Goal: Transaction & Acquisition: Purchase product/service

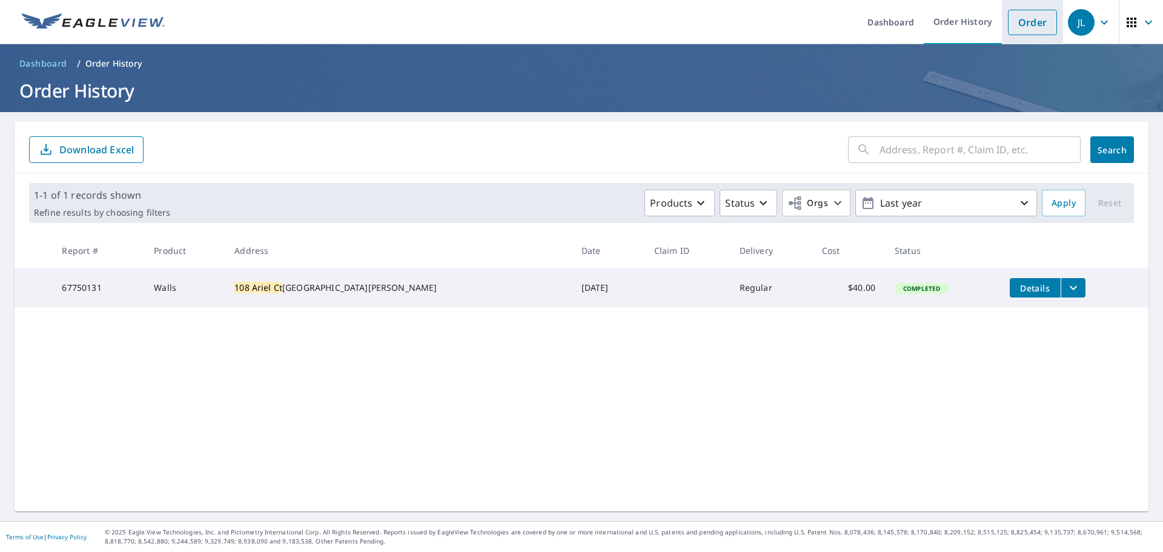
click at [1020, 23] on link "Order" at bounding box center [1032, 22] width 49 height 25
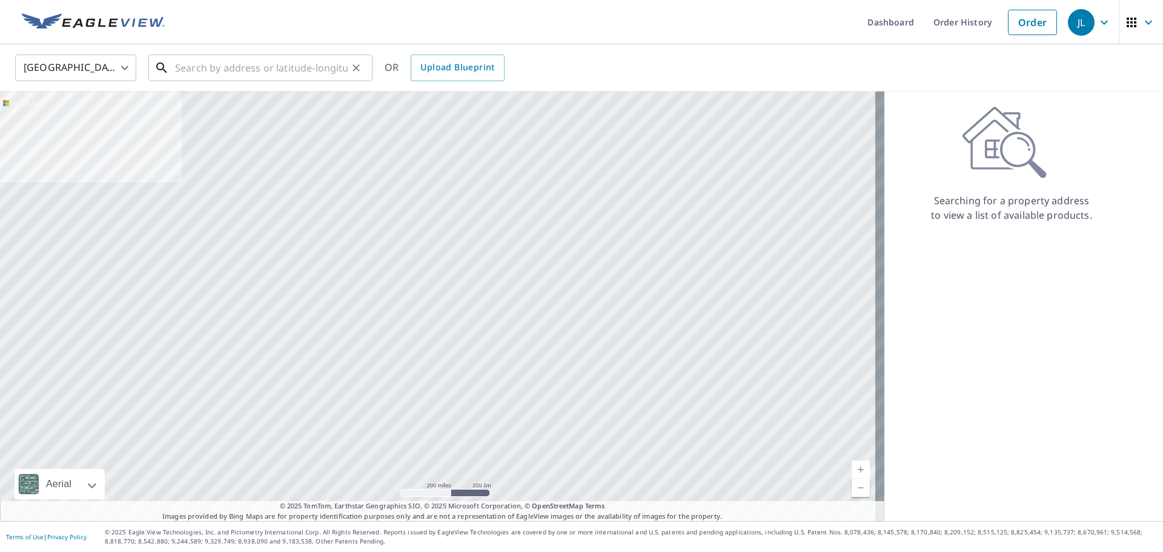
click at [310, 74] on input "text" at bounding box center [261, 68] width 173 height 34
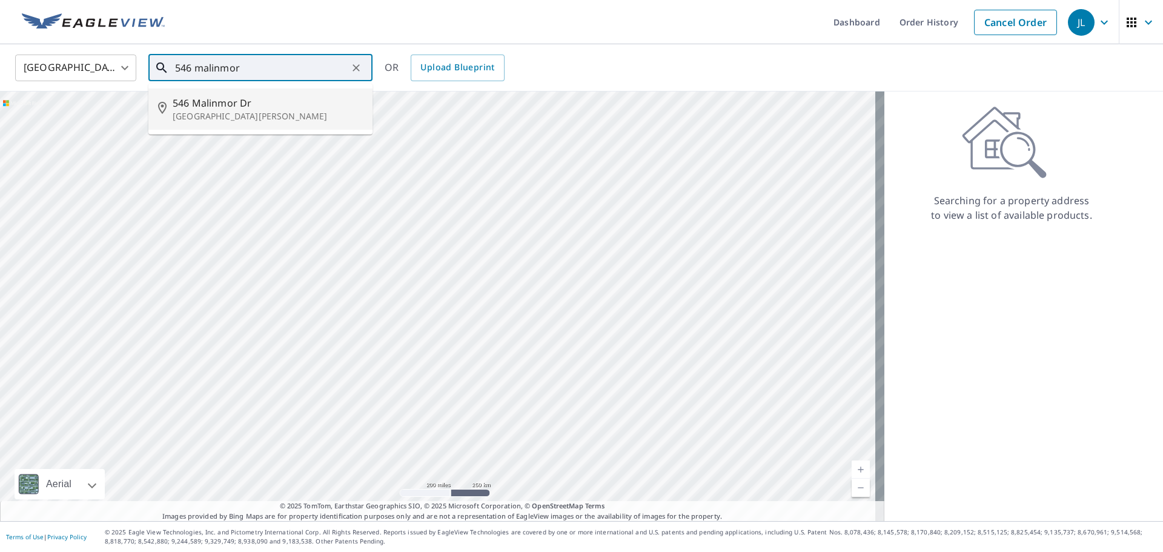
click at [270, 111] on p "[GEOGRAPHIC_DATA][PERSON_NAME]" at bounding box center [268, 116] width 190 height 12
type input "[STREET_ADDRESS][PERSON_NAME]"
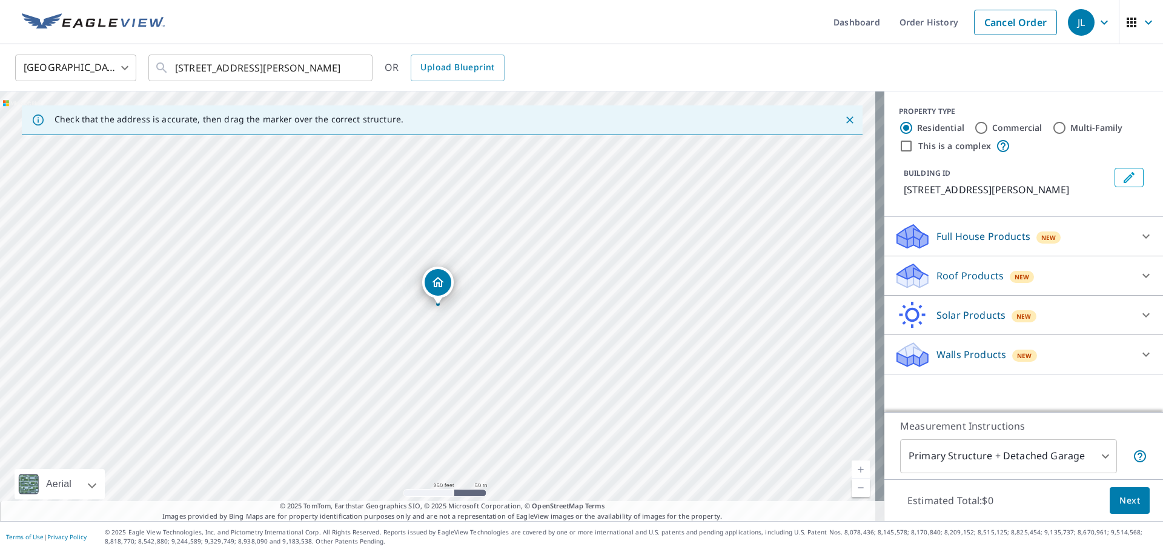
click at [951, 281] on p "Roof Products" at bounding box center [970, 275] width 67 height 15
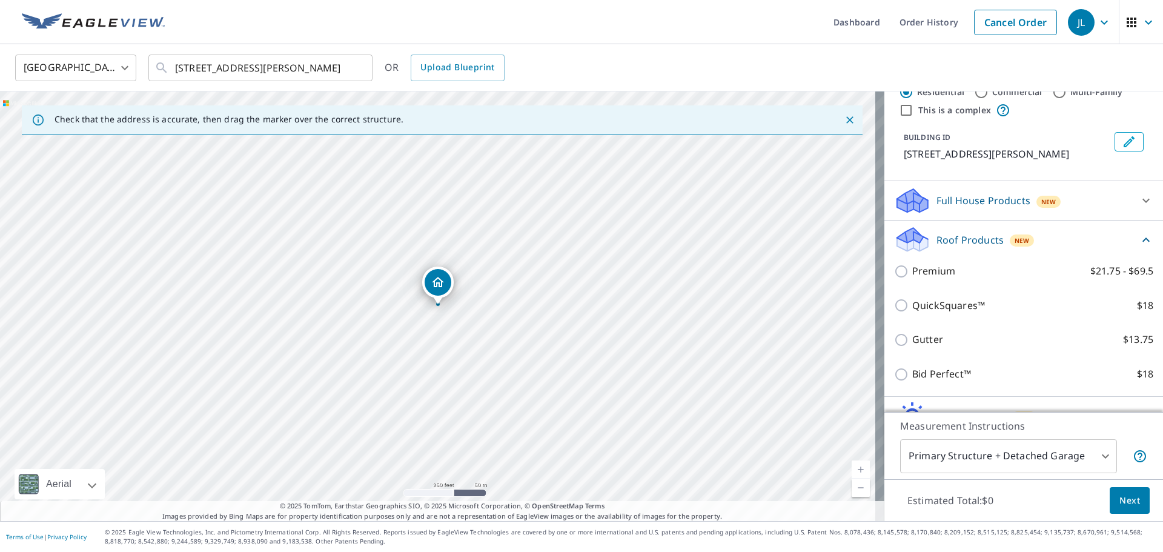
scroll to position [114, 0]
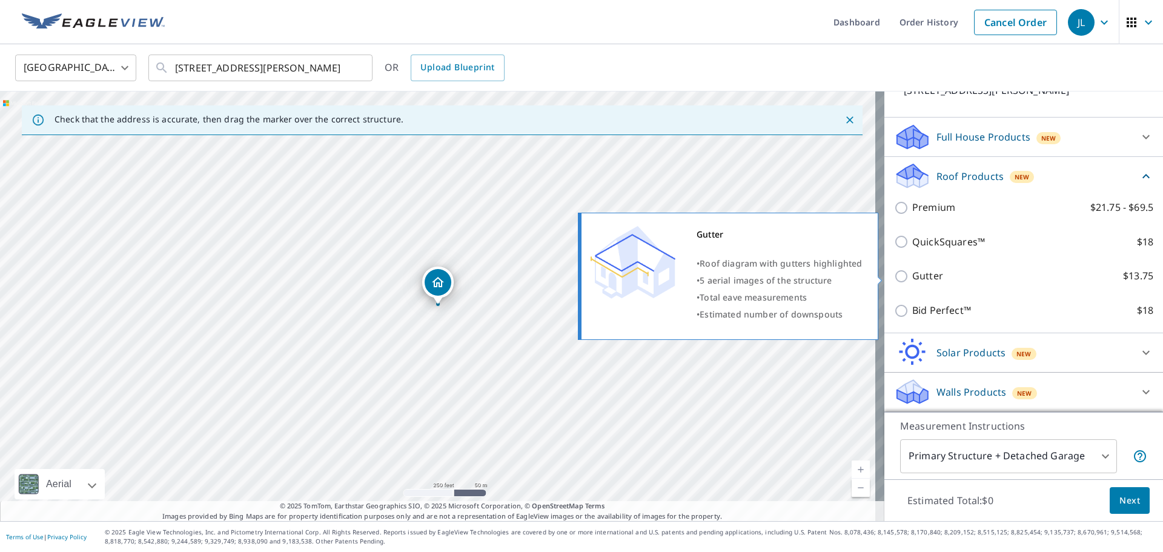
drag, startPoint x: 912, startPoint y: 273, endPoint x: 918, endPoint y: 281, distance: 9.9
click at [913, 274] on p "Gutter" at bounding box center [928, 275] width 31 height 15
click at [912, 274] on input "Gutter $13.75" at bounding box center [903, 276] width 18 height 15
checkbox input "true"
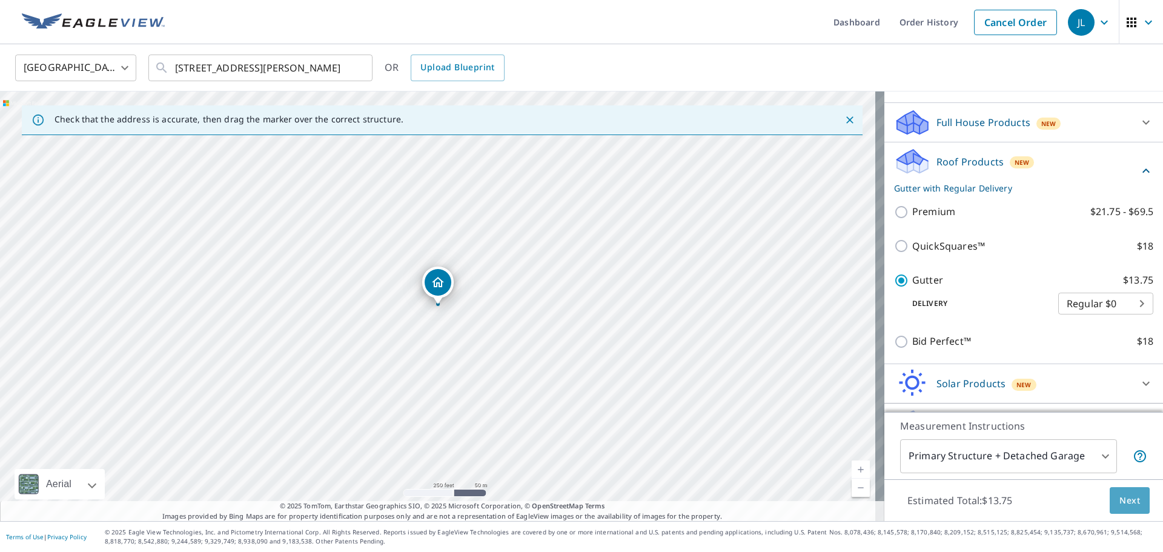
click at [1120, 503] on span "Next" at bounding box center [1130, 500] width 21 height 15
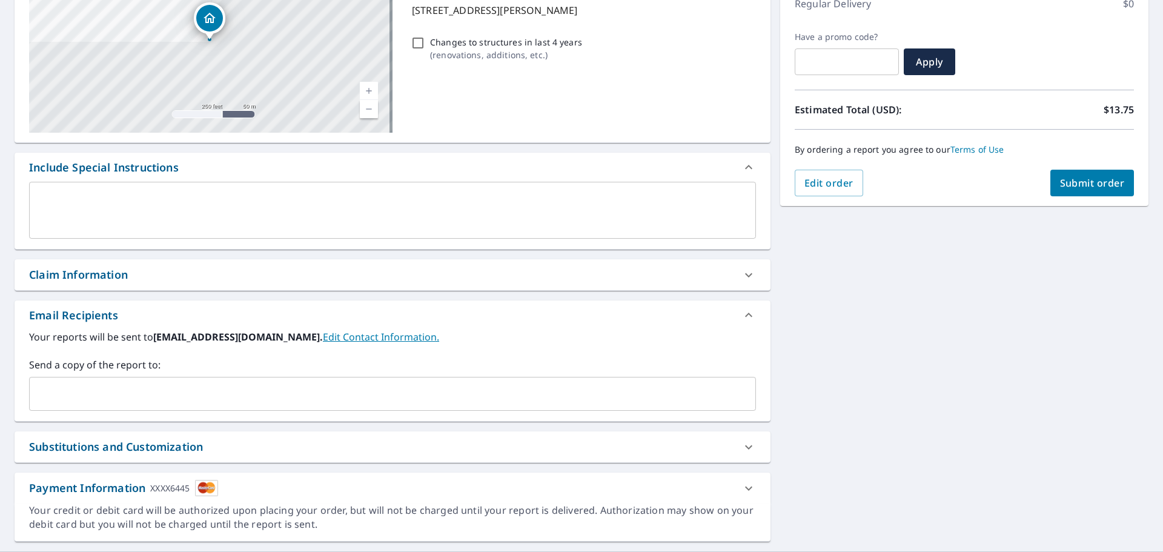
scroll to position [182, 0]
click at [296, 394] on input "text" at bounding box center [384, 392] width 698 height 23
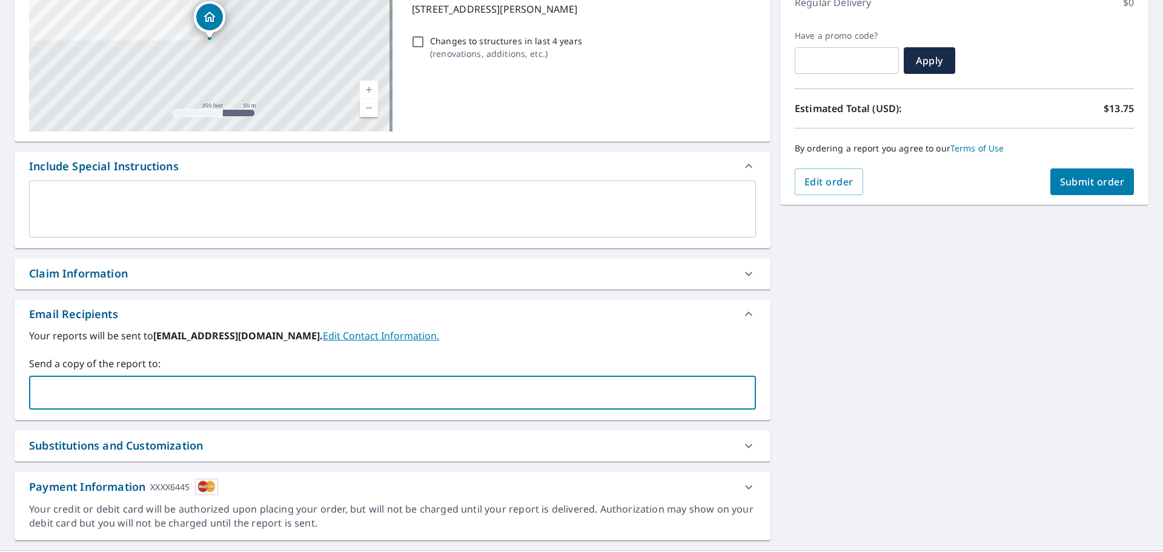
type input "[EMAIL_ADDRESS][DOMAIN_NAME]"
click at [1076, 184] on span "Submit order" at bounding box center [1092, 181] width 65 height 13
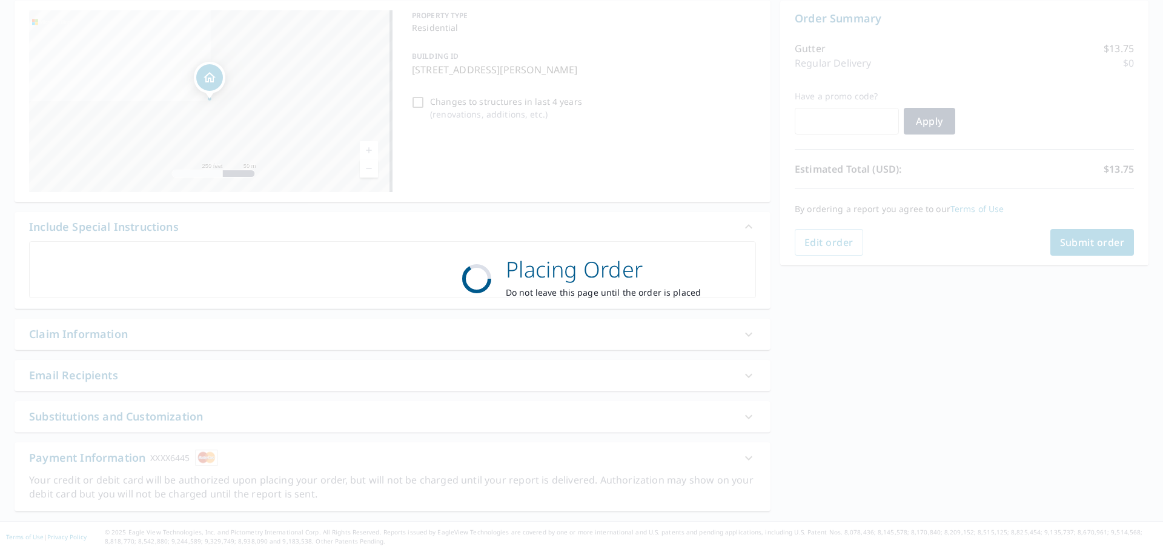
scroll to position [121, 0]
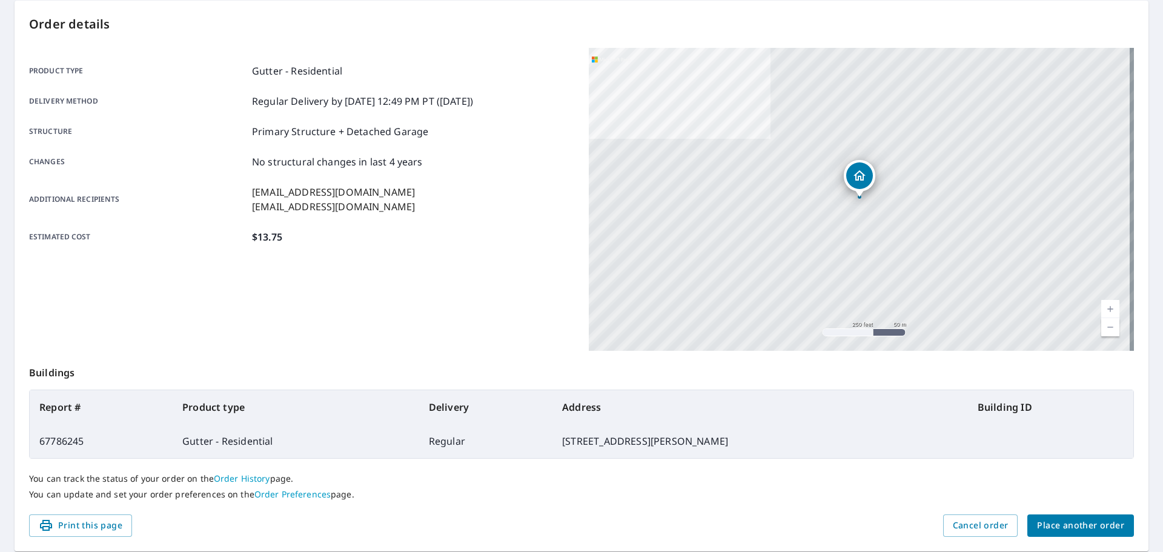
drag, startPoint x: 1045, startPoint y: 527, endPoint x: 1053, endPoint y: 525, distance: 7.5
click at [1049, 527] on span "Place another order" at bounding box center [1080, 525] width 87 height 15
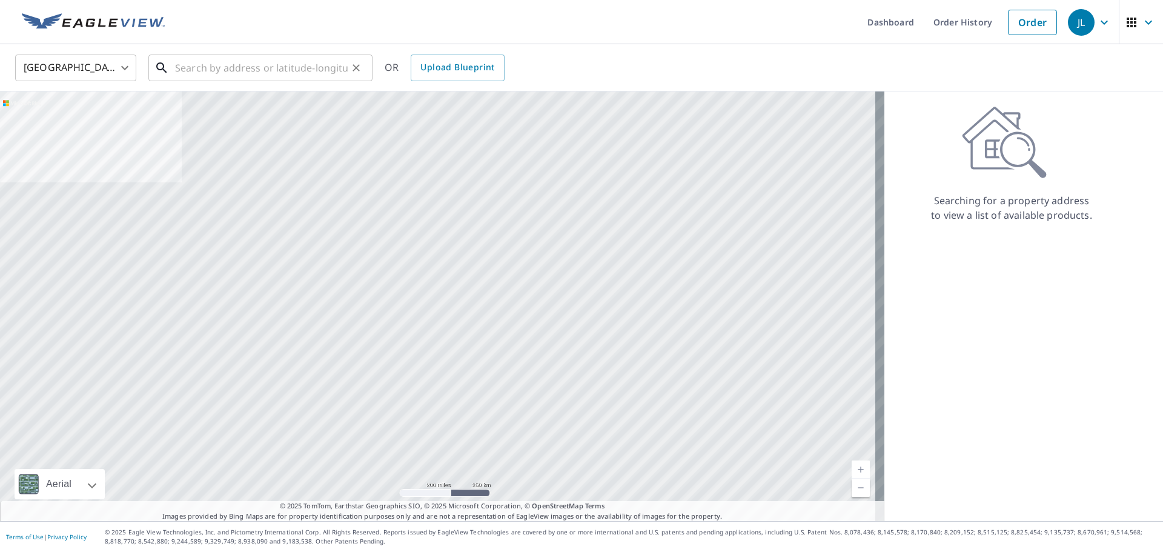
click at [201, 67] on input "text" at bounding box center [261, 68] width 173 height 34
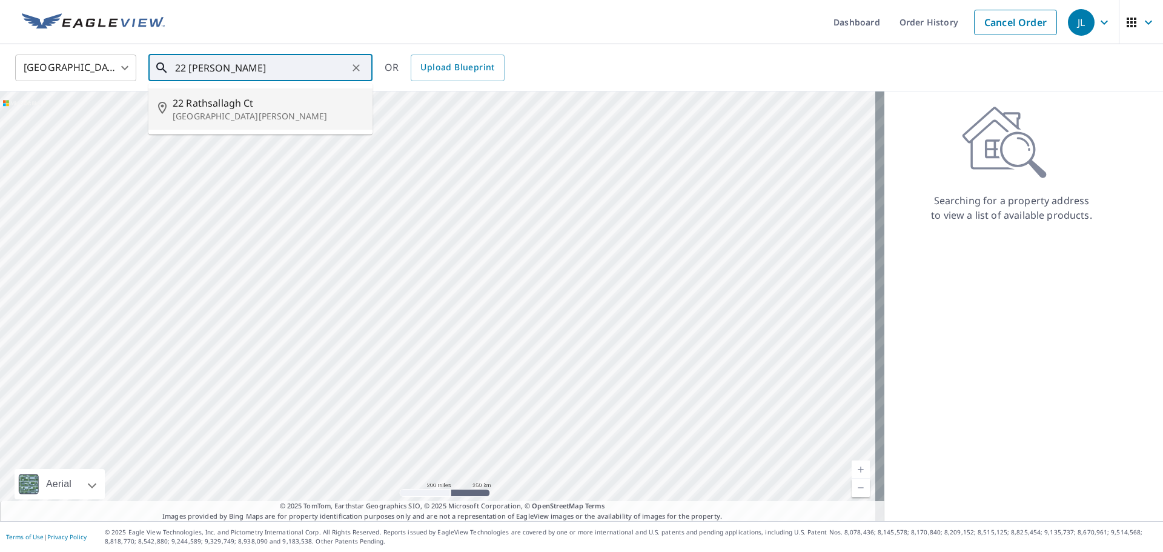
click at [210, 104] on span "22 Rathsallagh Ct" at bounding box center [268, 103] width 190 height 15
type input "[STREET_ADDRESS][PERSON_NAME]"
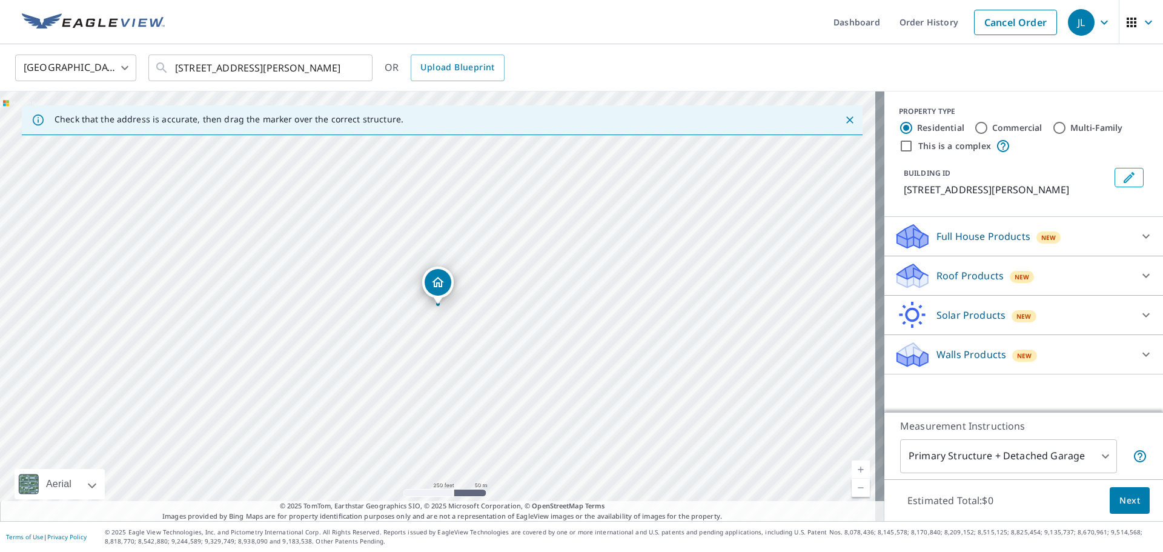
click at [953, 362] on p "Walls Products" at bounding box center [972, 354] width 70 height 15
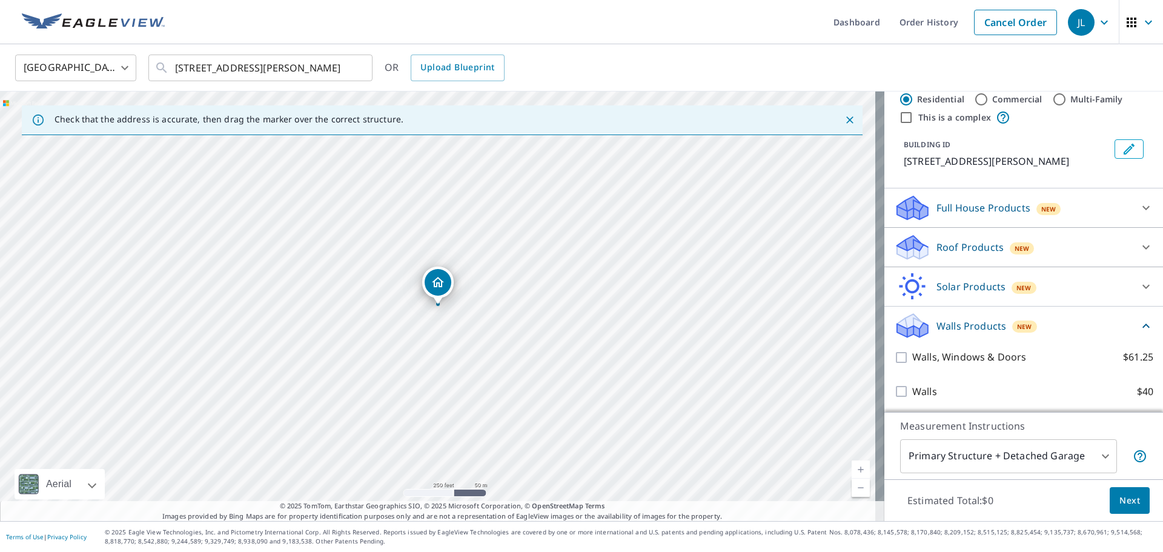
scroll to position [45, 0]
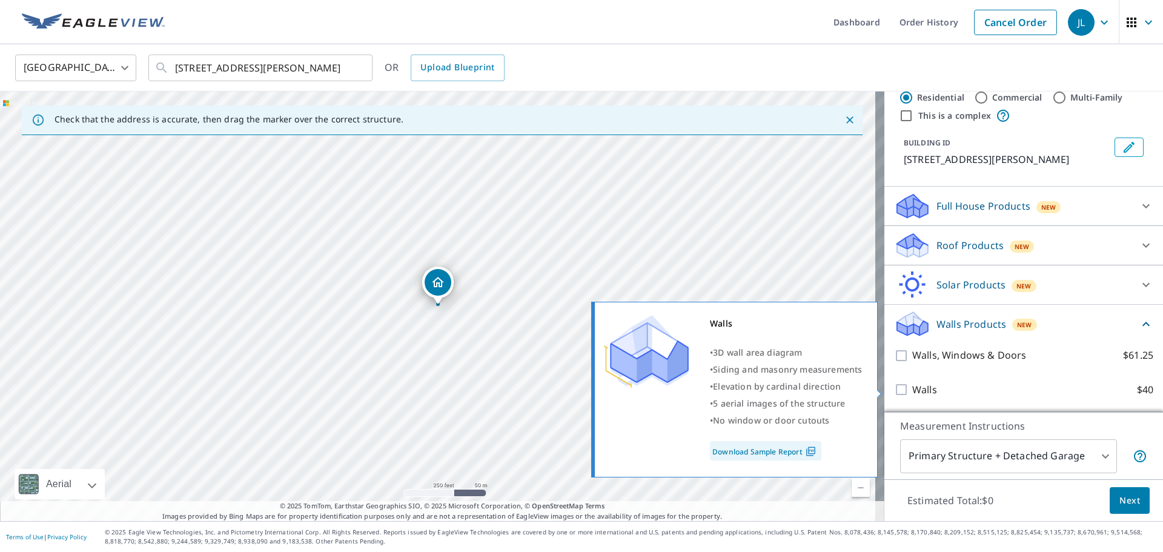
click at [913, 390] on p "Walls" at bounding box center [925, 389] width 25 height 15
click at [903, 390] on input "Walls $40" at bounding box center [903, 389] width 18 height 15
checkbox input "true"
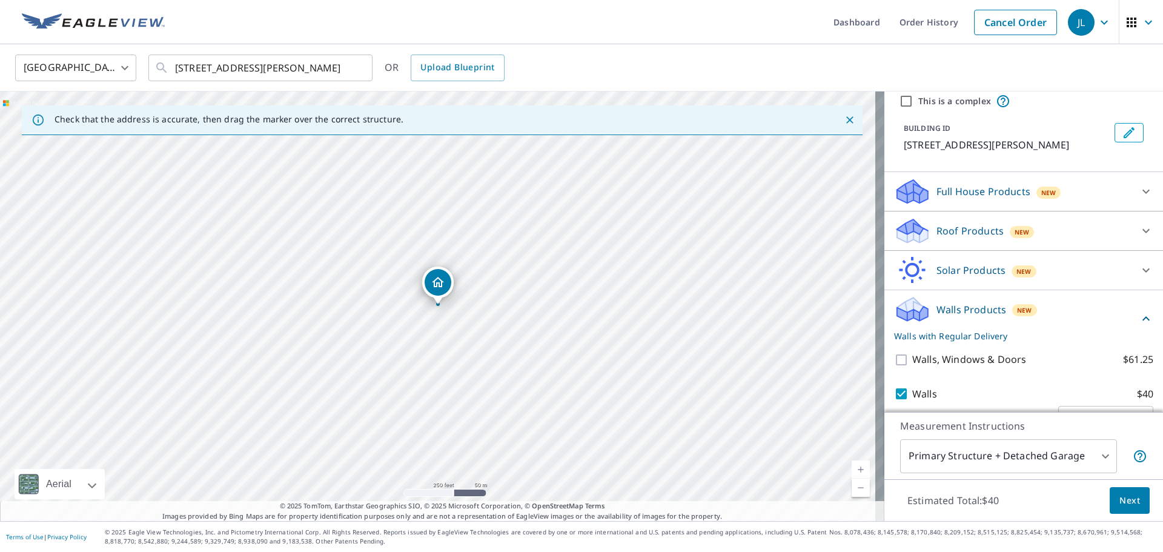
click at [1122, 499] on span "Next" at bounding box center [1130, 500] width 21 height 15
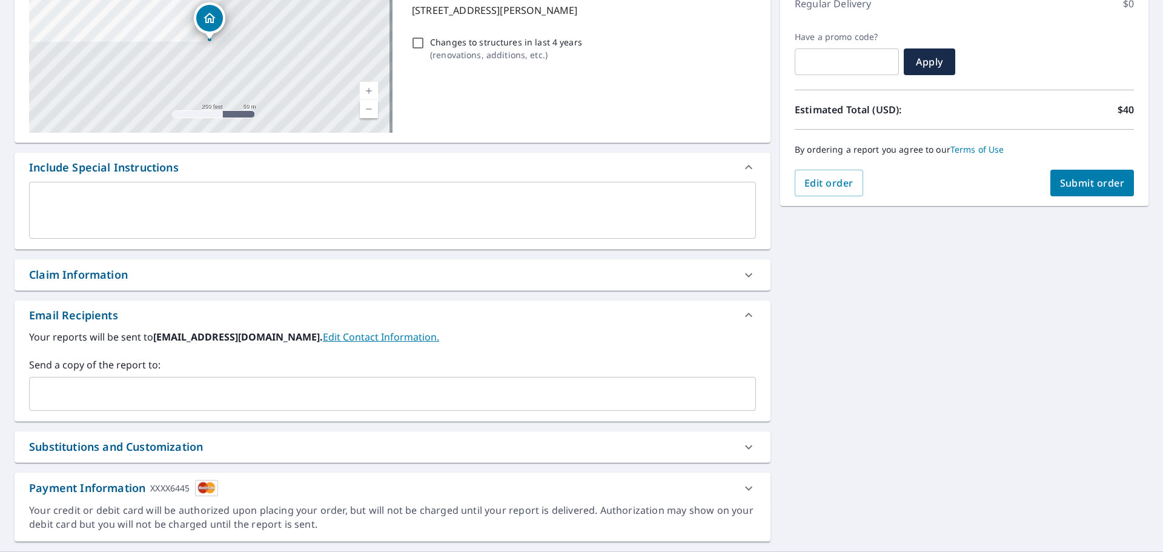
scroll to position [182, 0]
click at [138, 390] on input "text" at bounding box center [384, 392] width 698 height 23
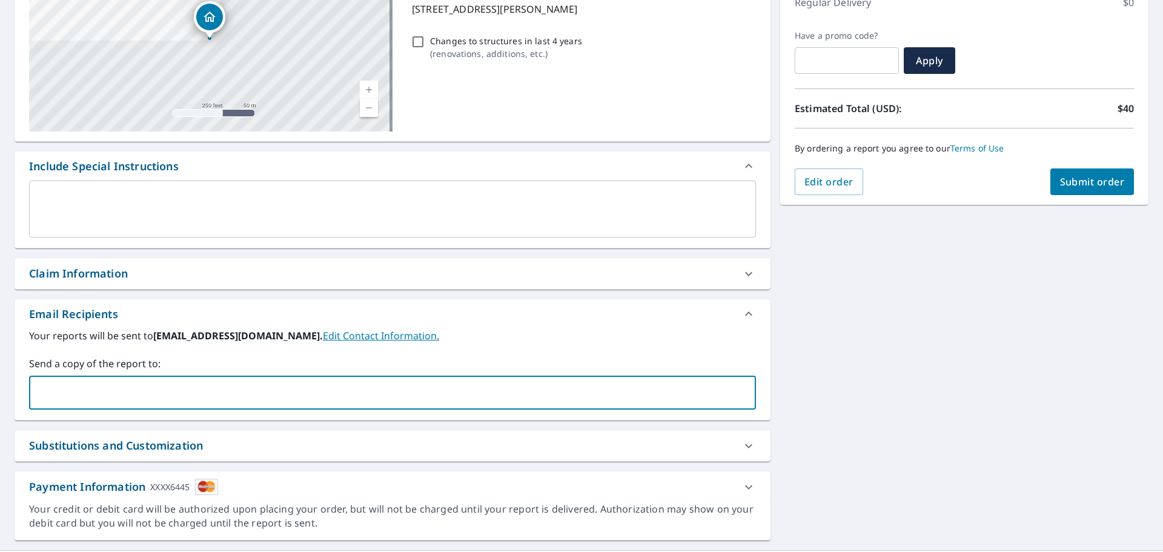
type input "[EMAIL_ADDRESS][DOMAIN_NAME]"
click at [1085, 182] on span "Submit order" at bounding box center [1092, 181] width 65 height 13
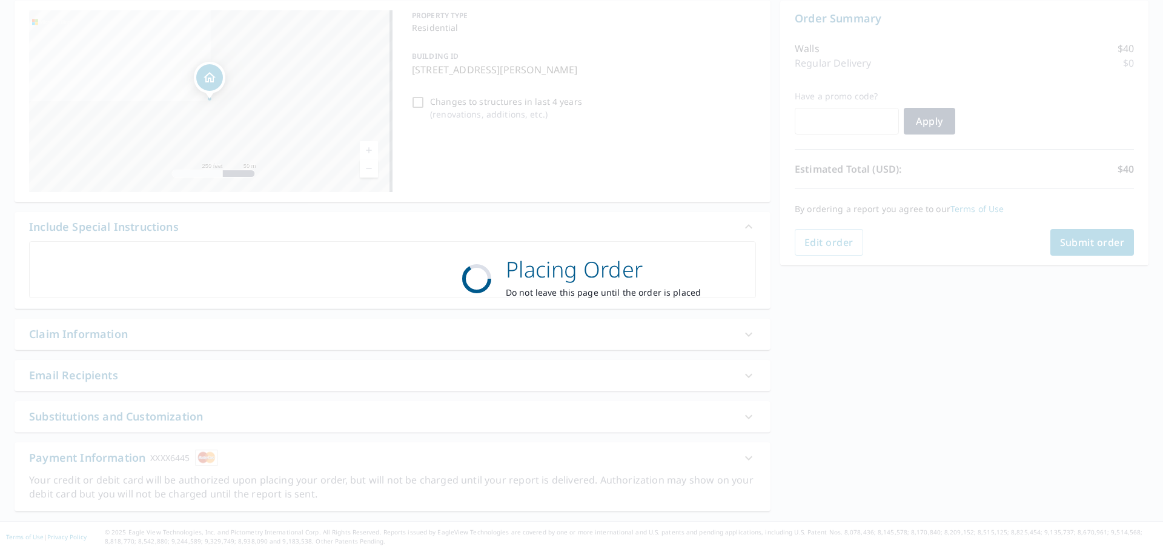
scroll to position [121, 0]
